Goal: Transaction & Acquisition: Download file/media

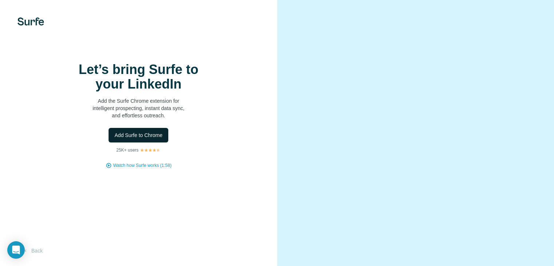
click at [126, 139] on span "Add Surfe to Chrome" at bounding box center [138, 135] width 48 height 7
click at [35, 26] on div "Let’s bring Surfe to your LinkedIn Add the Surfe Chrome extension for intellige…" at bounding box center [138, 133] width 277 height 266
click at [140, 169] on div "Let’s bring Surfe to your LinkedIn Add the Surfe Chrome extension for intellige…" at bounding box center [139, 115] width 248 height 106
click at [103, 169] on div "Let’s bring Surfe to your LinkedIn Add the Surfe Chrome extension for intellige…" at bounding box center [139, 115] width 248 height 106
click at [122, 190] on div "Let’s bring Surfe to your LinkedIn Add the Surfe Chrome extension for intellige…" at bounding box center [138, 133] width 277 height 266
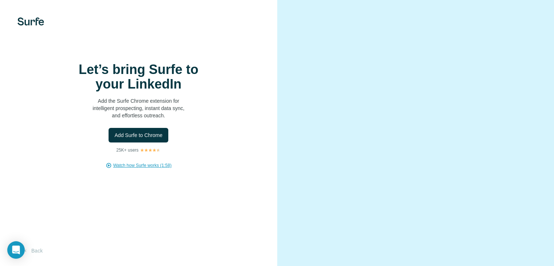
click at [141, 169] on span "Watch how Surfe works (1:58)" at bounding box center [142, 165] width 58 height 7
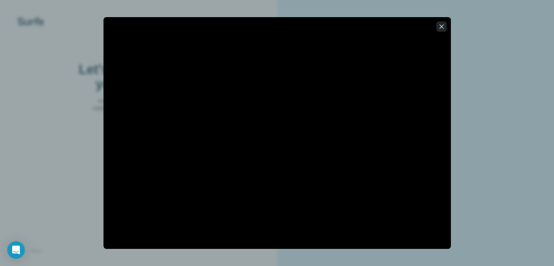
click at [438, 26] on icon "button" at bounding box center [441, 26] width 7 height 7
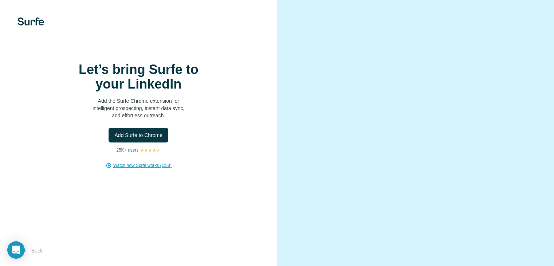
click at [32, 16] on div "Let’s bring Surfe to your LinkedIn Add the Surfe Chrome extension for intellige…" at bounding box center [138, 133] width 277 height 266
